Goal: Information Seeking & Learning: Check status

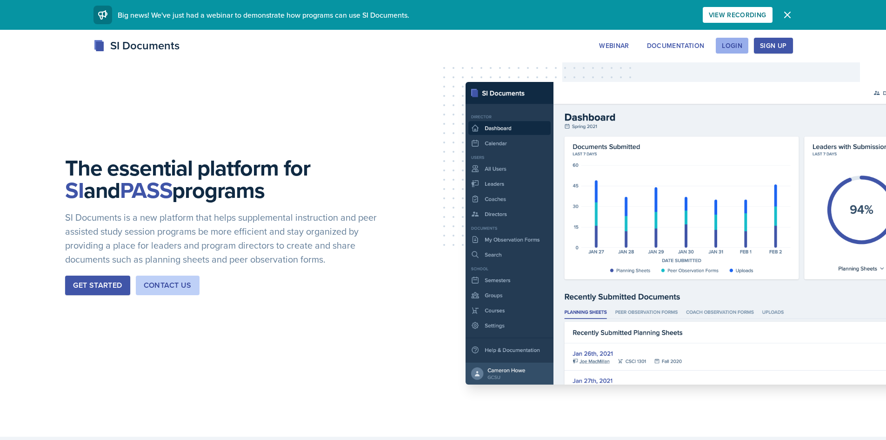
click at [739, 53] on button "Login" at bounding box center [732, 46] width 33 height 16
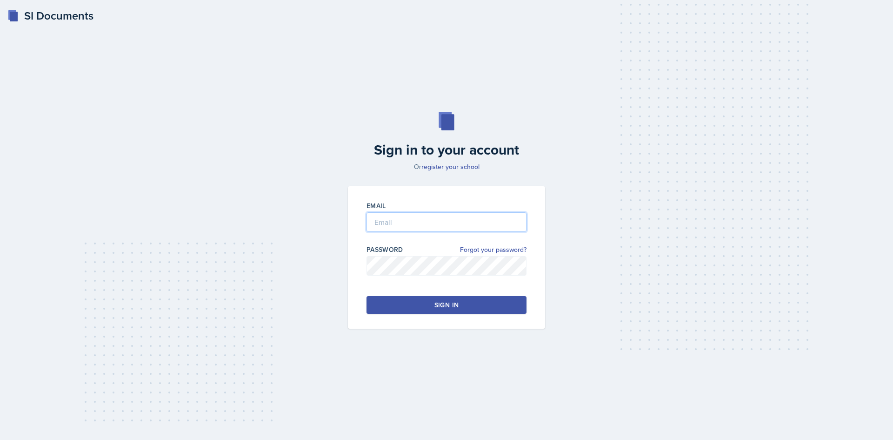
click at [415, 224] on input "email" at bounding box center [447, 222] width 160 height 20
type input "a"
type input "[EMAIL_ADDRESS][DOMAIN_NAME]"
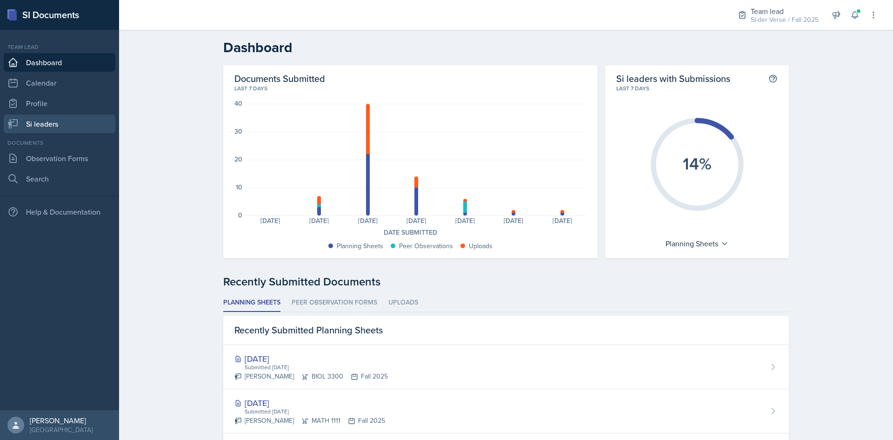
click at [55, 121] on link "Si leaders" at bounding box center [60, 123] width 112 height 19
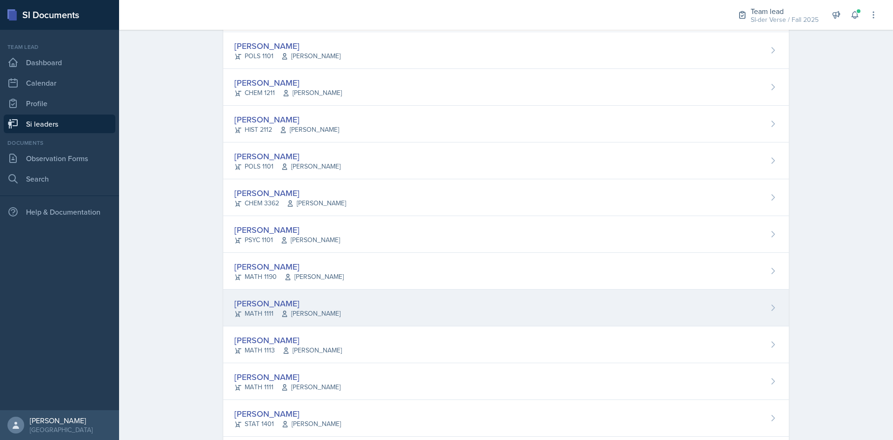
scroll to position [382, 0]
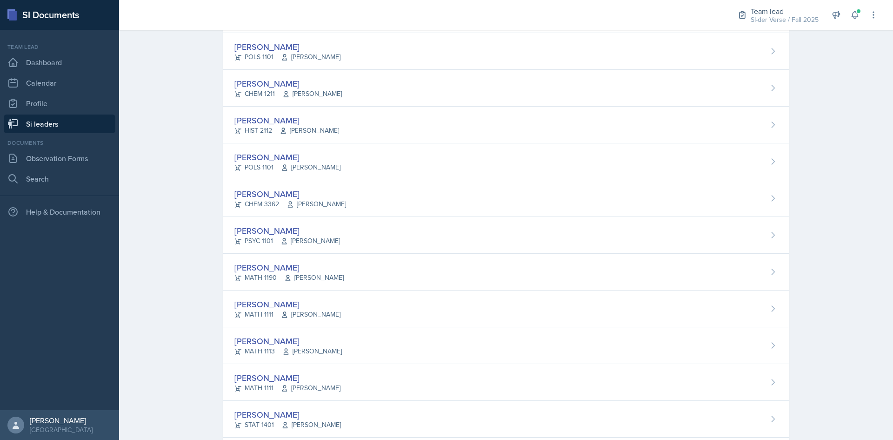
drag, startPoint x: 269, startPoint y: 334, endPoint x: 271, endPoint y: 328, distance: 6.2
click at [271, 335] on div "[PERSON_NAME] MATH 1113 [PERSON_NAME]" at bounding box center [506, 345] width 566 height 37
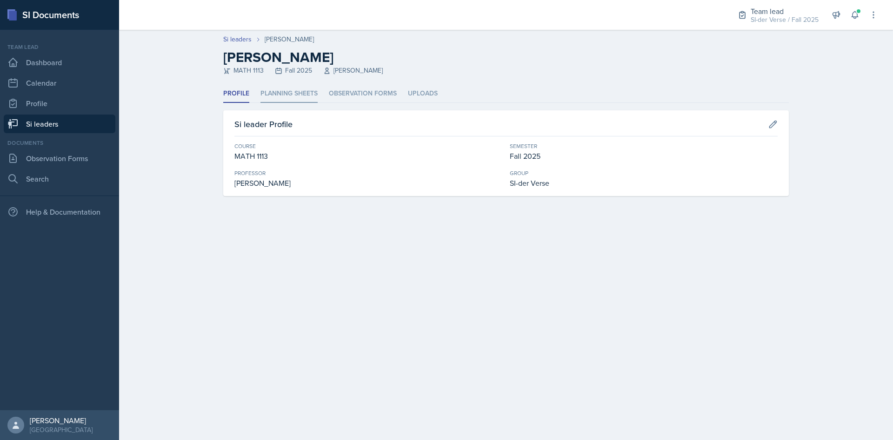
click at [288, 95] on li "Planning Sheets" at bounding box center [289, 94] width 57 height 18
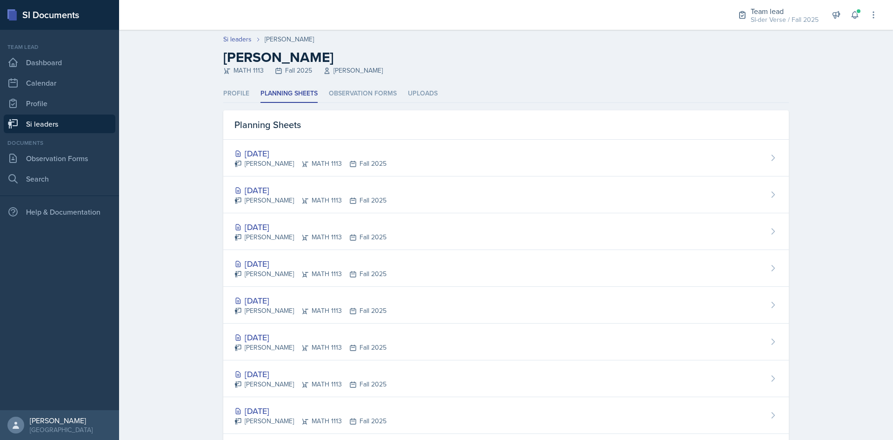
drag, startPoint x: 278, startPoint y: 149, endPoint x: 316, endPoint y: 163, distance: 40.0
click at [279, 149] on div "[DATE]" at bounding box center [310, 153] width 152 height 13
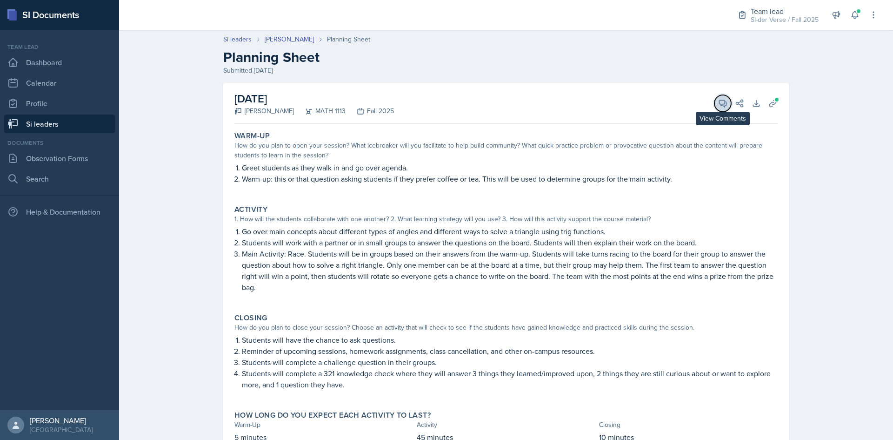
click at [718, 101] on icon at bounding box center [722, 103] width 9 height 9
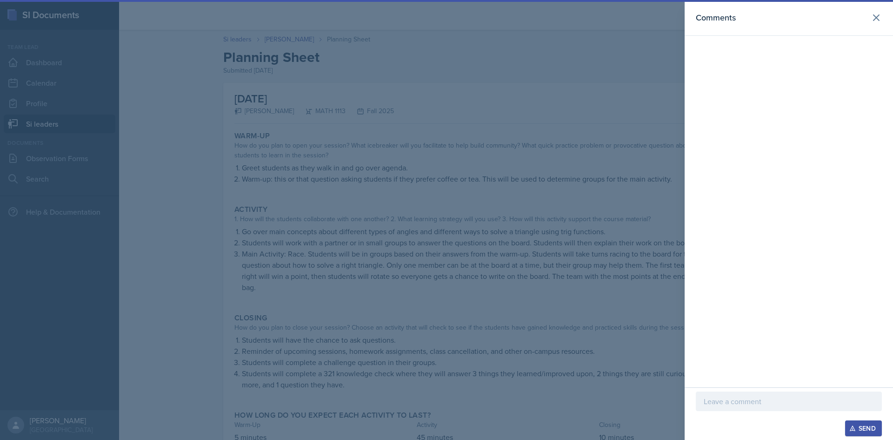
click at [439, 134] on div at bounding box center [446, 220] width 893 height 440
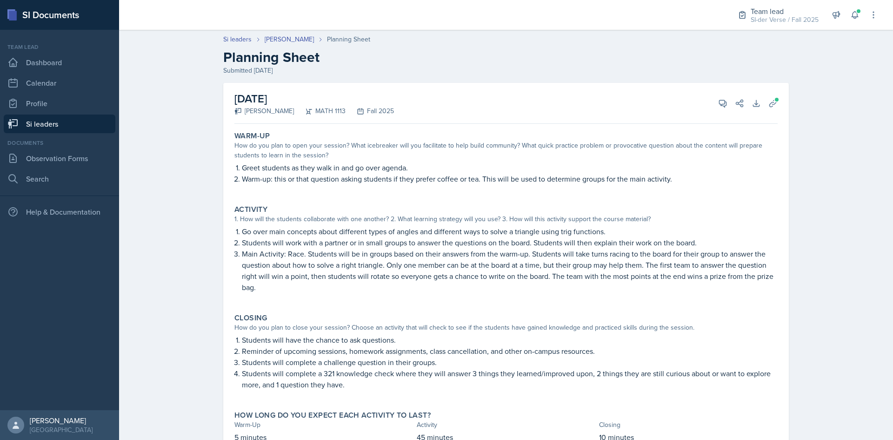
scroll to position [40, 0]
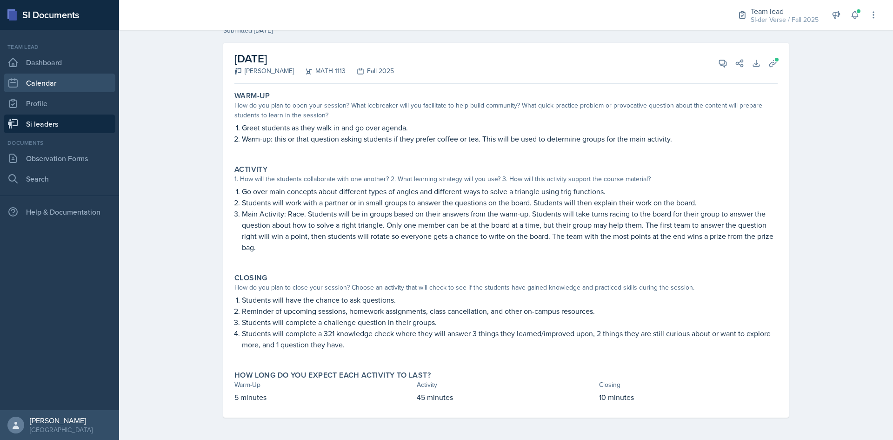
click at [33, 87] on link "Calendar" at bounding box center [60, 83] width 112 height 19
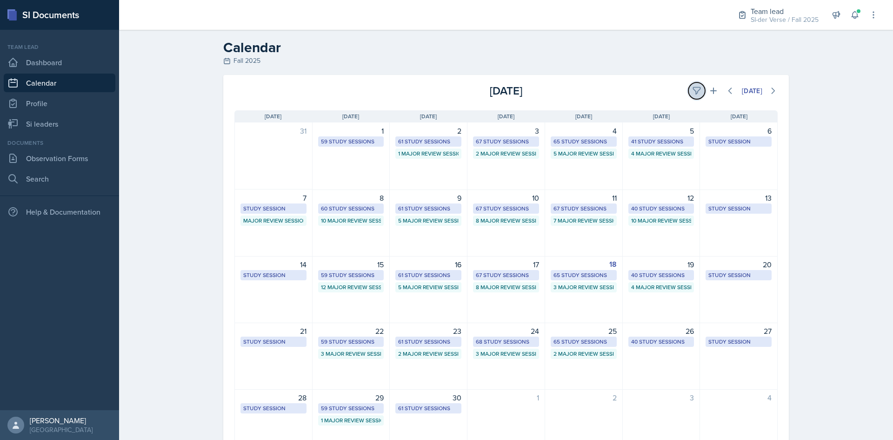
click at [692, 91] on icon at bounding box center [696, 90] width 9 height 9
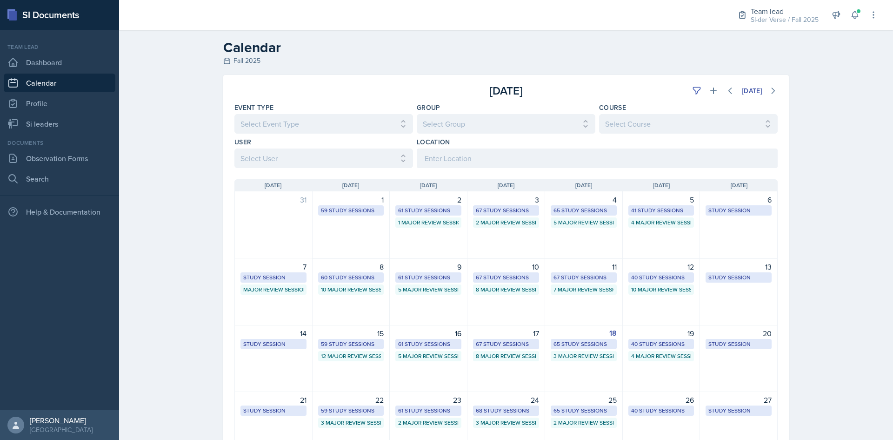
click at [561, 113] on div "Group Select Group All Demon SI of [GEOGRAPHIC_DATA] Les Mariettables Lion King…" at bounding box center [506, 118] width 179 height 31
drag, startPoint x: 556, startPoint y: 122, endPoint x: 553, endPoint y: 127, distance: 5.4
click at [556, 122] on select "Select Group All Demon SI of [GEOGRAPHIC_DATA] Les Mariettables Lion King Mamma…" at bounding box center [506, 124] width 179 height 20
select select "44ab9dba-f3c0-424e-97ee-e672c2edb7ca"
click at [417, 114] on select "Select Group All Demon SI of [GEOGRAPHIC_DATA] Les Mariettables Lion King Mamma…" at bounding box center [506, 124] width 179 height 20
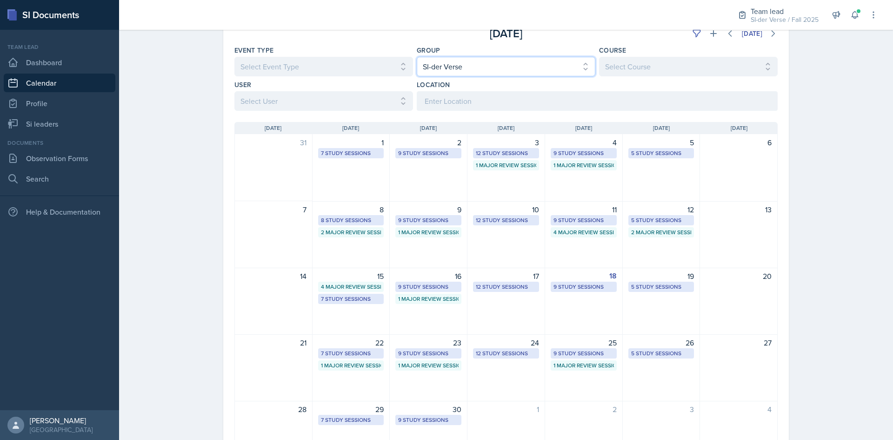
scroll to position [119, 0]
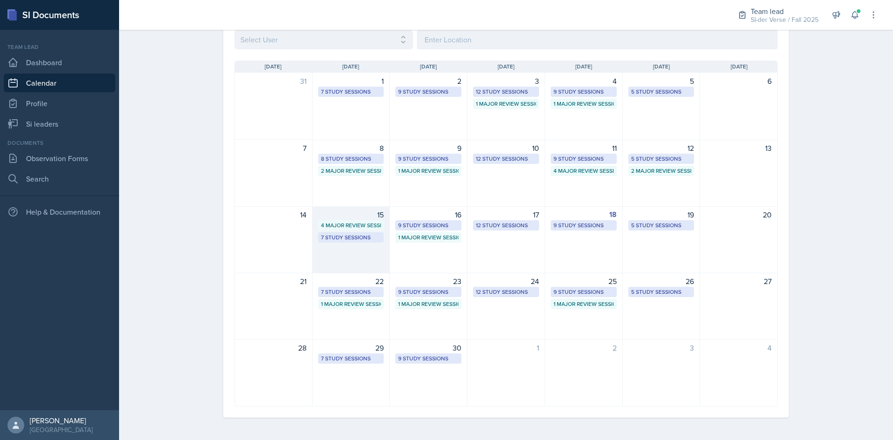
click at [313, 224] on div "15 4 Major Review Sessions 7 Study Sessions" at bounding box center [352, 239] width 78 height 67
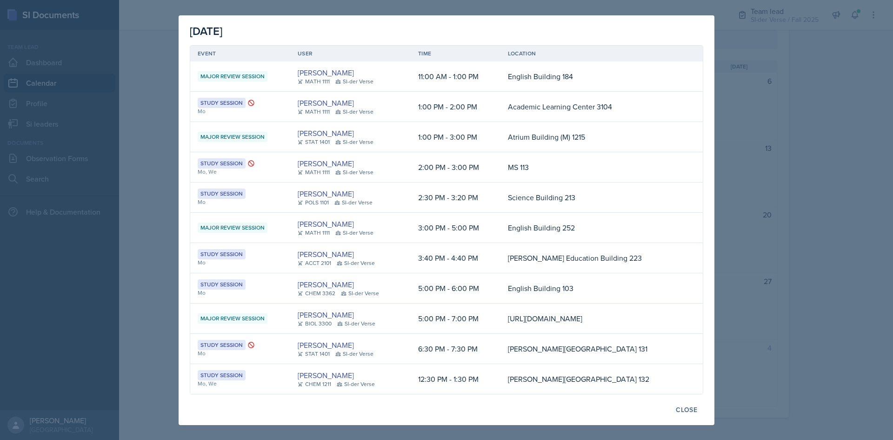
click at [333, 218] on div "[PERSON_NAME]" at bounding box center [338, 223] width 81 height 11
click at [759, 72] on div at bounding box center [446, 220] width 893 height 440
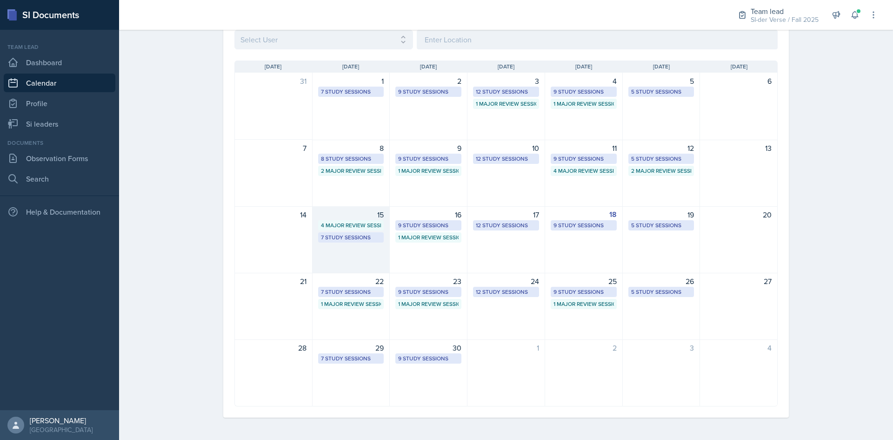
click at [376, 233] on div "7 Study Sessions" at bounding box center [351, 237] width 60 height 8
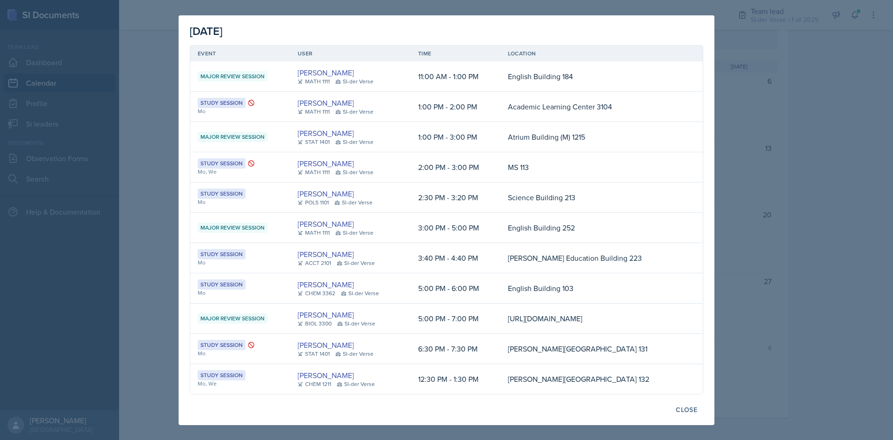
scroll to position [0, 0]
click at [769, 40] on div at bounding box center [446, 220] width 893 height 440
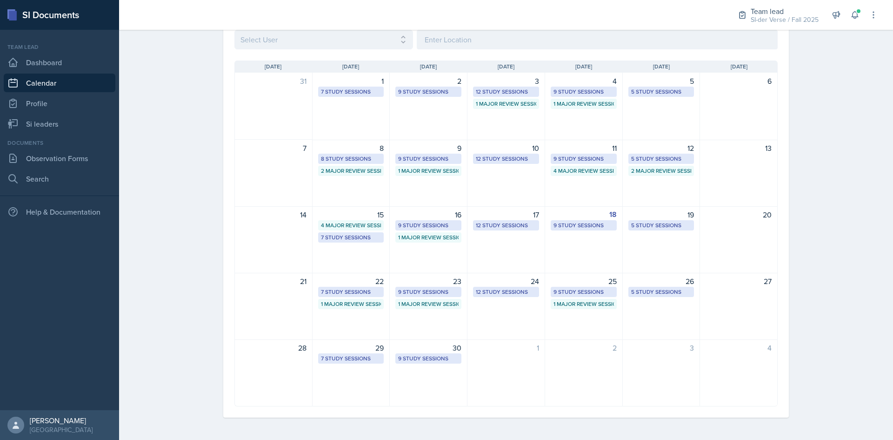
click at [509, 230] on div "17 12 Study Sessions" at bounding box center [507, 239] width 78 height 67
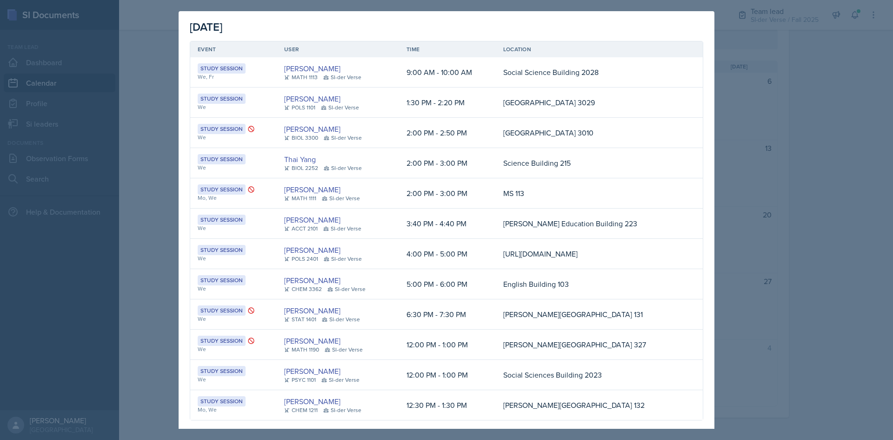
drag, startPoint x: 773, startPoint y: 163, endPoint x: 752, endPoint y: 160, distance: 21.3
click at [773, 163] on div at bounding box center [446, 220] width 893 height 440
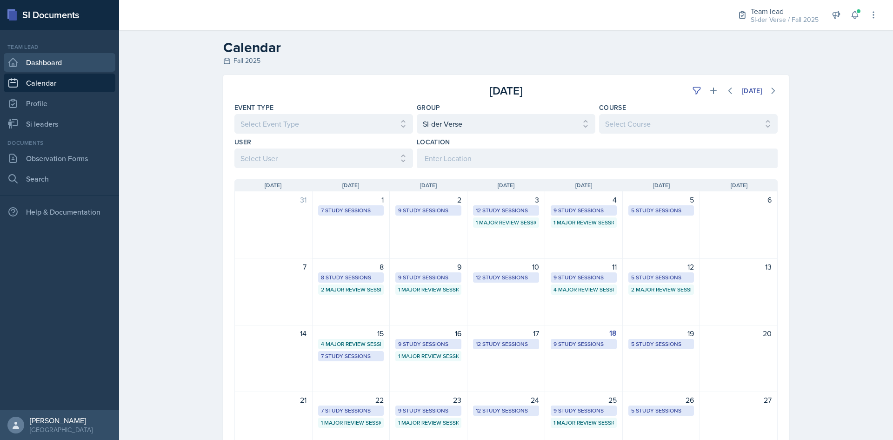
click at [57, 65] on link "Dashboard" at bounding box center [60, 62] width 112 height 19
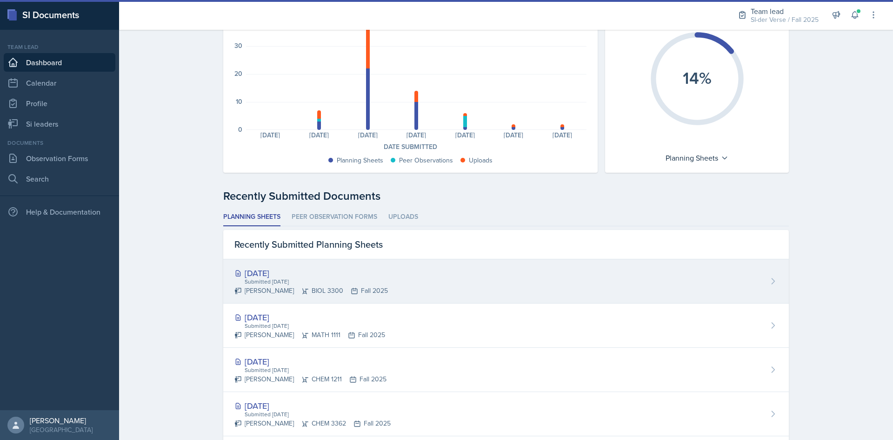
scroll to position [186, 0]
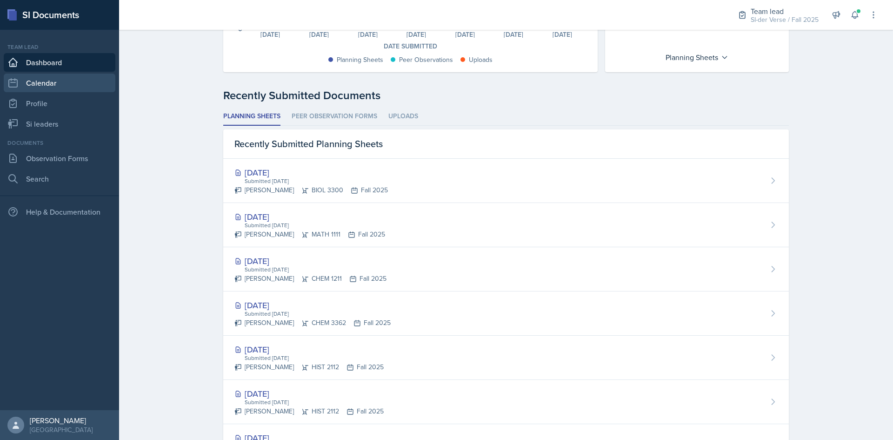
click at [62, 85] on link "Calendar" at bounding box center [60, 83] width 112 height 19
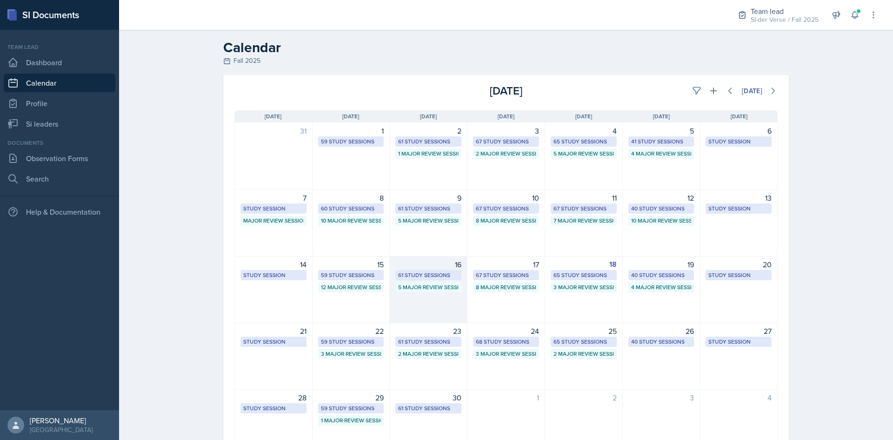
click at [429, 271] on div "61 Study Sessions" at bounding box center [428, 275] width 60 height 8
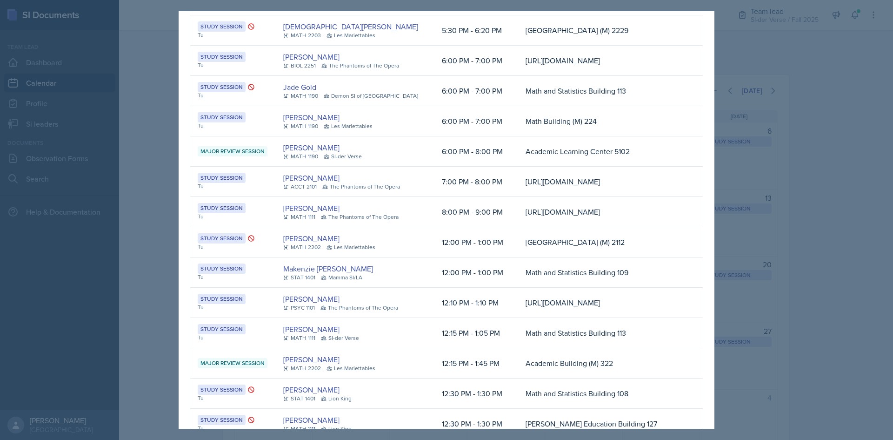
scroll to position [1489, 0]
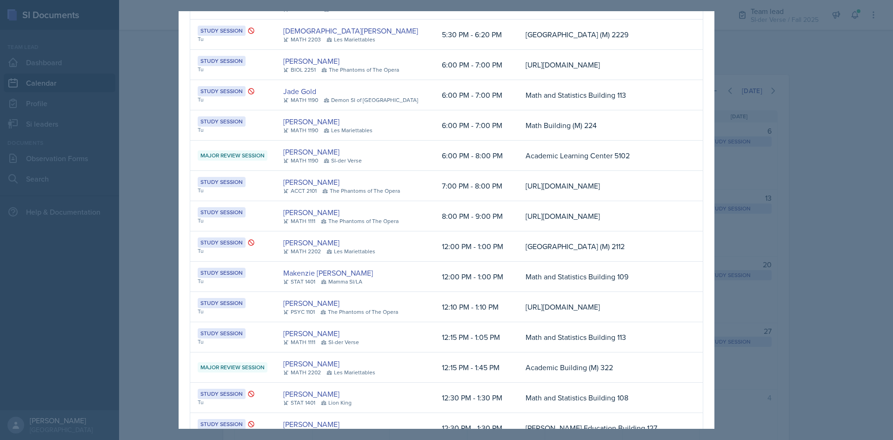
click at [759, 138] on div at bounding box center [446, 220] width 893 height 440
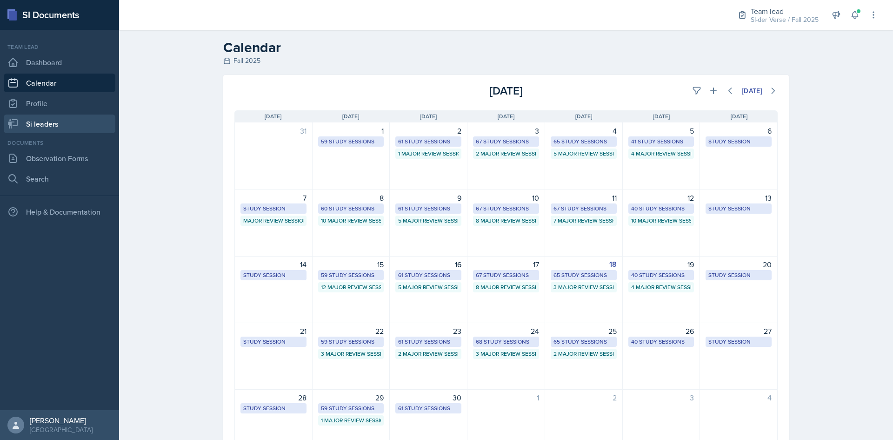
click at [63, 119] on link "Si leaders" at bounding box center [60, 123] width 112 height 19
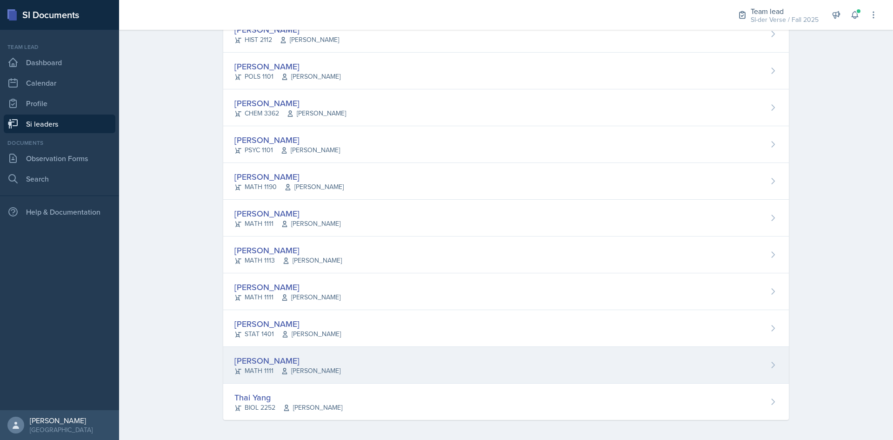
scroll to position [475, 0]
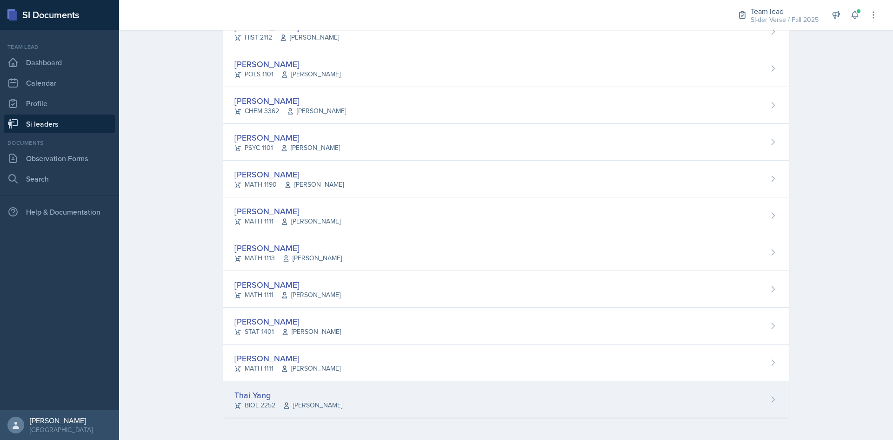
click at [238, 397] on div "Thai Yang" at bounding box center [288, 394] width 108 height 13
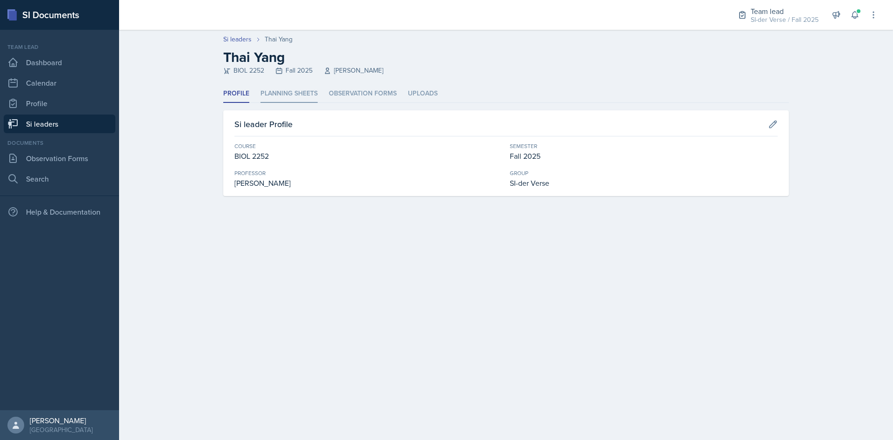
click at [275, 91] on li "Planning Sheets" at bounding box center [289, 94] width 57 height 18
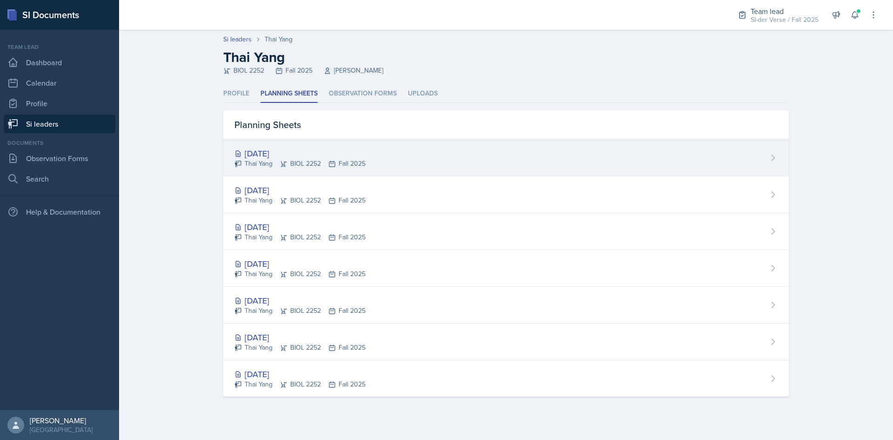
click at [345, 162] on div "Thai Yang BIOL 2252 Fall 2025" at bounding box center [299, 164] width 131 height 10
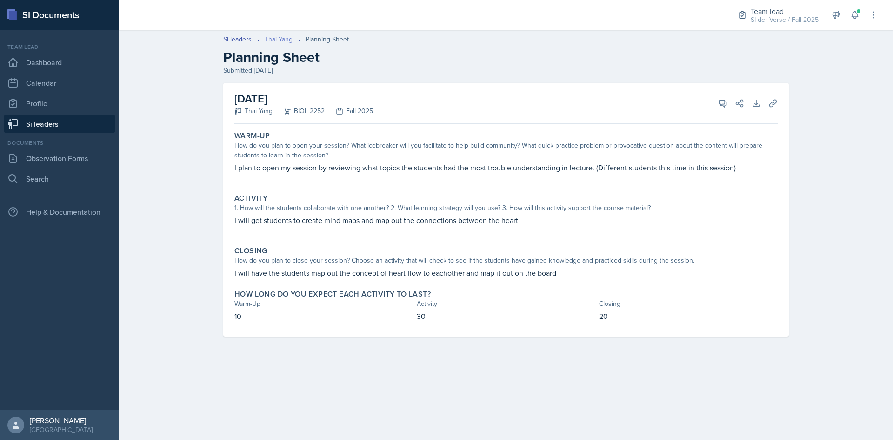
click at [274, 40] on link "Thai Yang" at bounding box center [279, 39] width 28 height 10
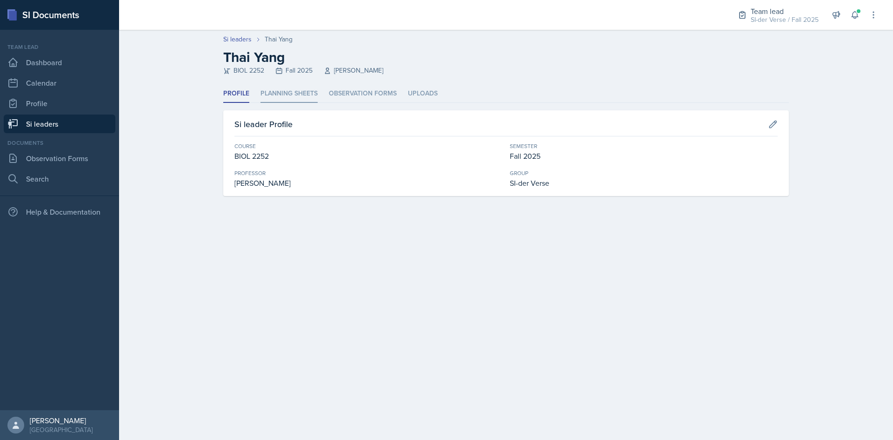
drag, startPoint x: 287, startPoint y: 91, endPoint x: 288, endPoint y: 98, distance: 6.8
click at [288, 91] on li "Planning Sheets" at bounding box center [289, 94] width 57 height 18
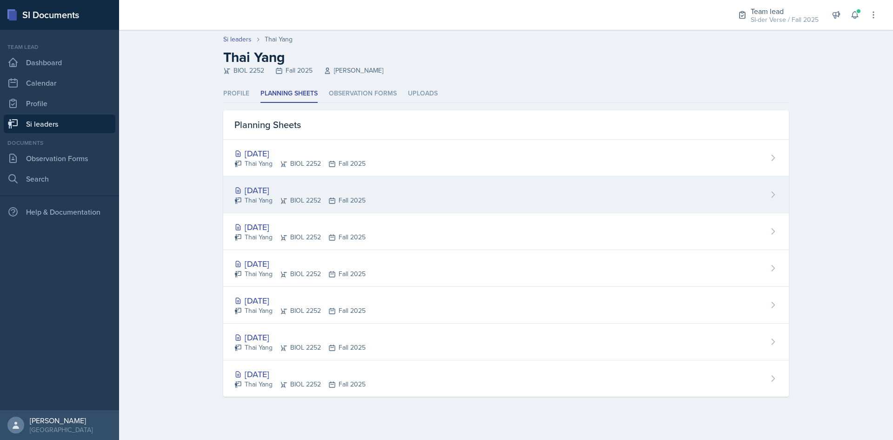
click at [276, 191] on div "[DATE]" at bounding box center [299, 190] width 131 height 13
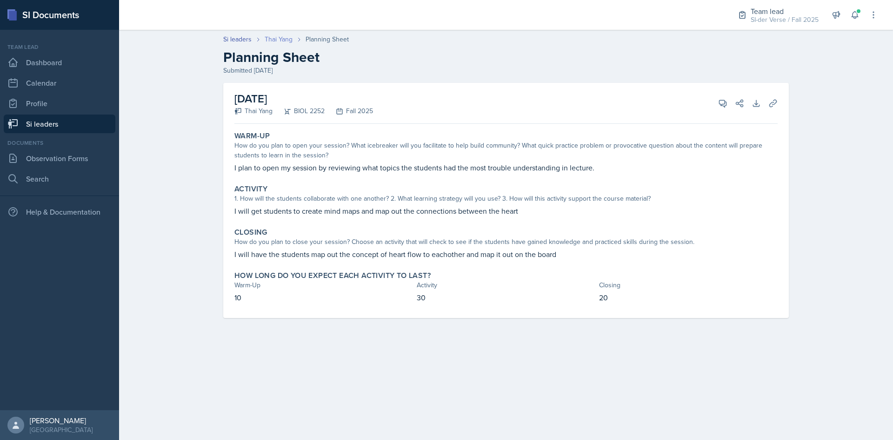
click at [270, 35] on link "Thai Yang" at bounding box center [279, 39] width 28 height 10
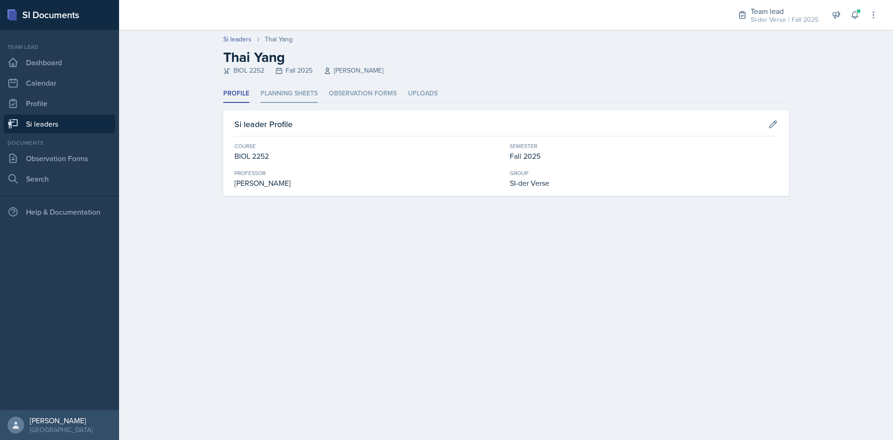
click at [268, 89] on li "Planning Sheets" at bounding box center [289, 94] width 57 height 18
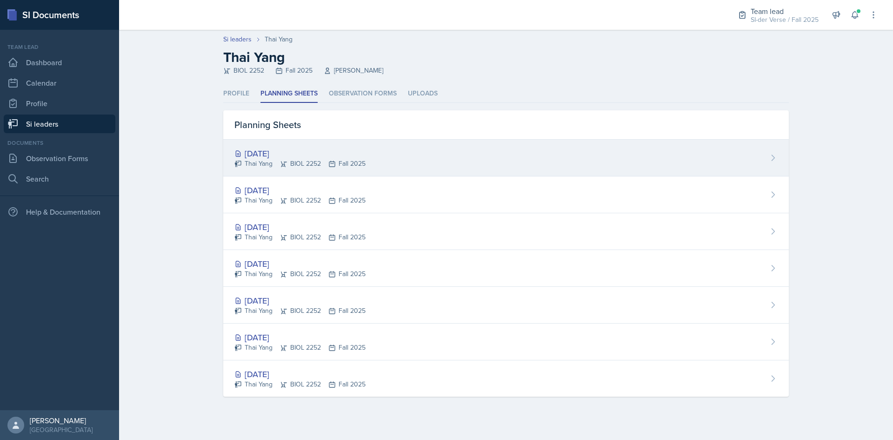
click at [262, 155] on div "[DATE]" at bounding box center [299, 153] width 131 height 13
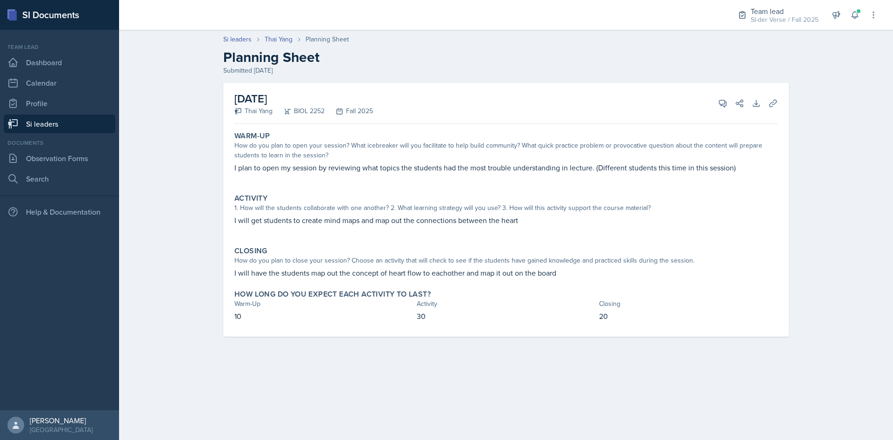
click at [230, 47] on div "Si leaders [DEMOGRAPHIC_DATA] Yang Planning Sheet Planning Sheet Submitted [DAT…" at bounding box center [505, 54] width 595 height 41
click at [233, 41] on link "Si leaders" at bounding box center [237, 39] width 28 height 10
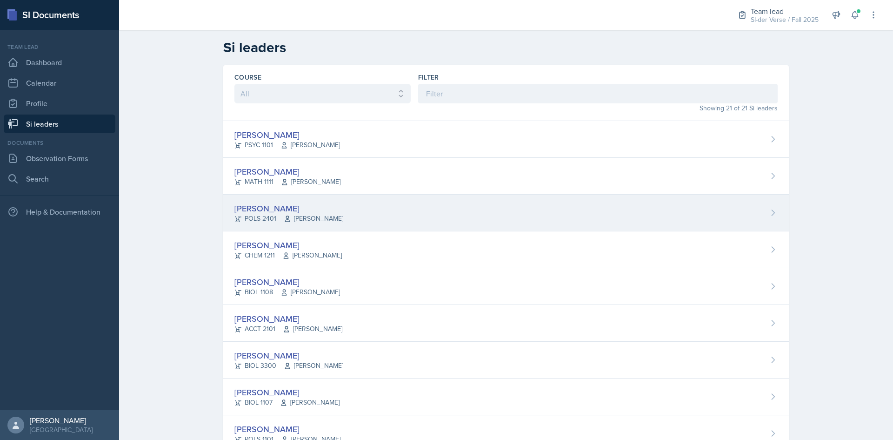
click at [278, 201] on div "[PERSON_NAME] POLS 2401 [PERSON_NAME]" at bounding box center [506, 212] width 566 height 37
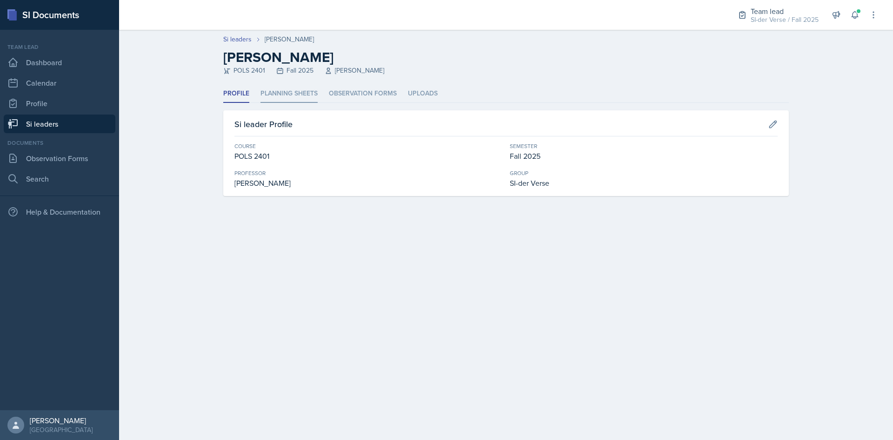
click at [268, 88] on li "Planning Sheets" at bounding box center [289, 94] width 57 height 18
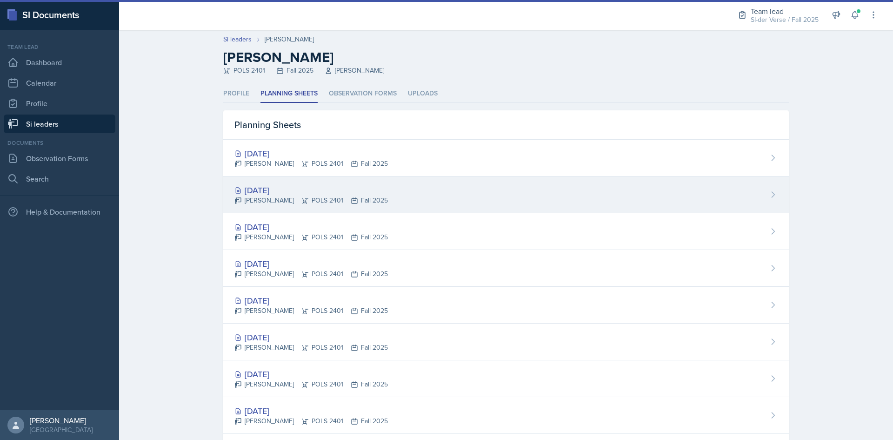
click at [265, 194] on div "[DATE]" at bounding box center [311, 190] width 154 height 13
